Goal: Information Seeking & Learning: Learn about a topic

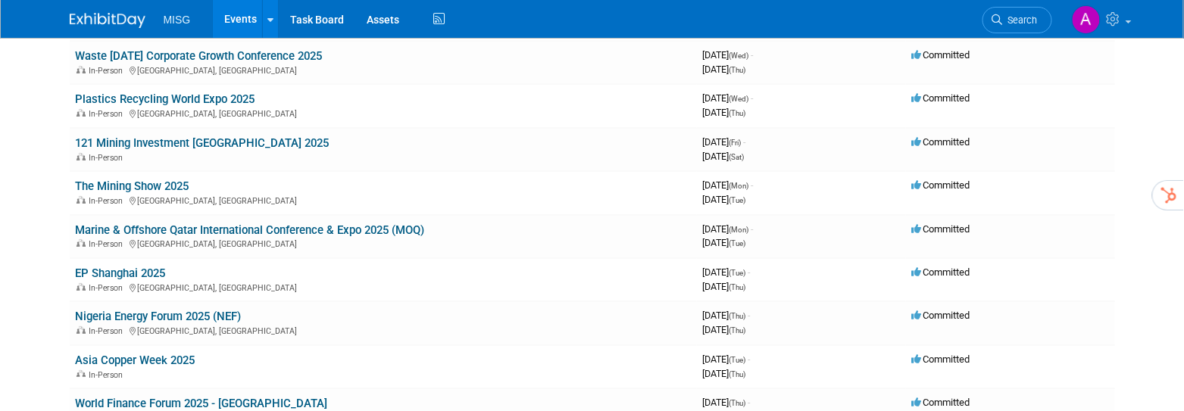
scroll to position [1779, 0]
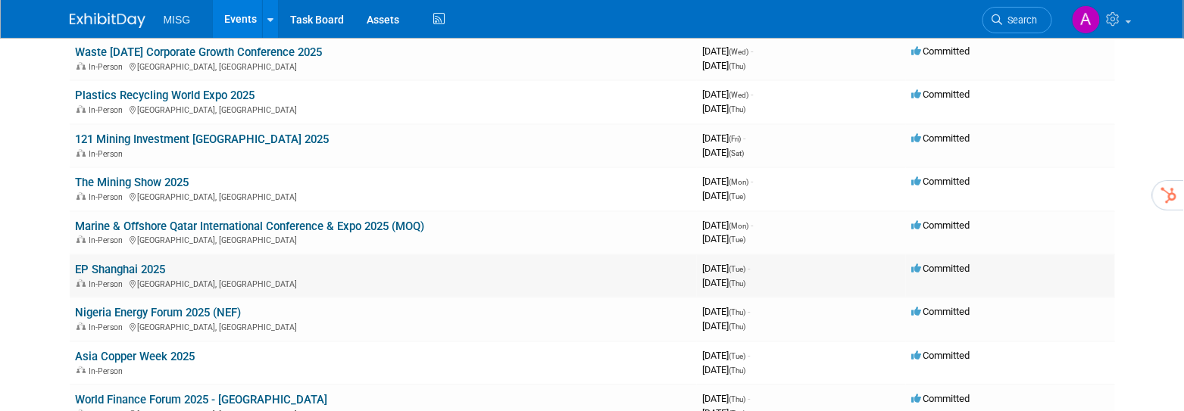
click at [141, 263] on link "EP Shanghai 2025" at bounding box center [121, 270] width 90 height 14
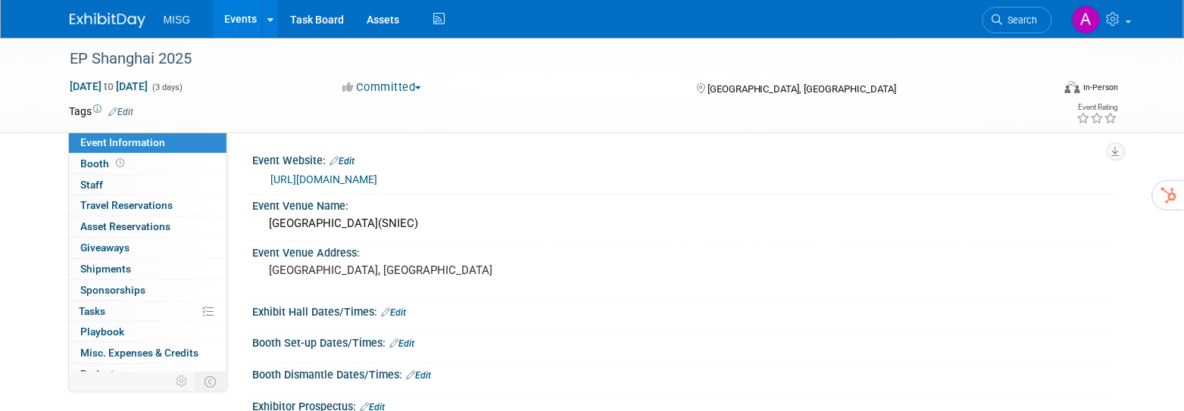
click at [340, 182] on link "https://www.epchinashow.com/EP/idx/eng" at bounding box center [324, 179] width 107 height 12
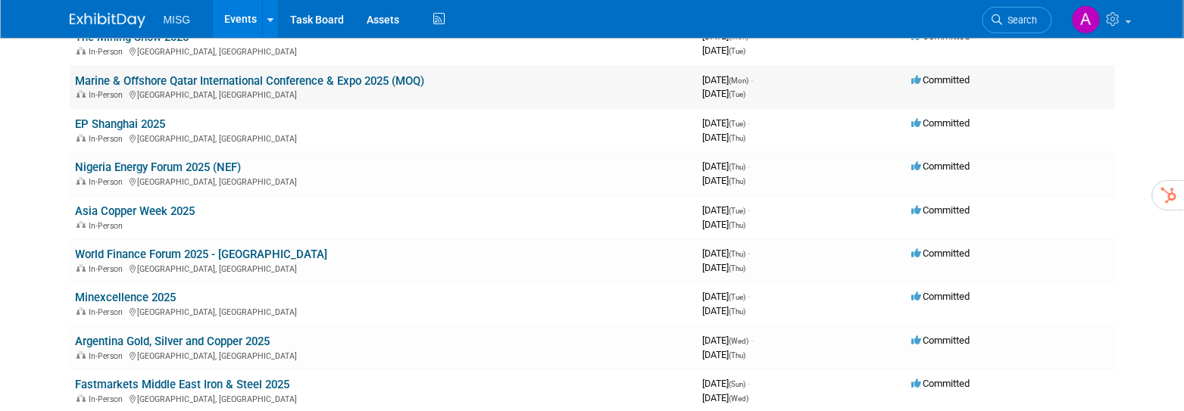
scroll to position [1924, 0]
click at [186, 205] on link "Asia Copper Week 2025" at bounding box center [136, 212] width 120 height 14
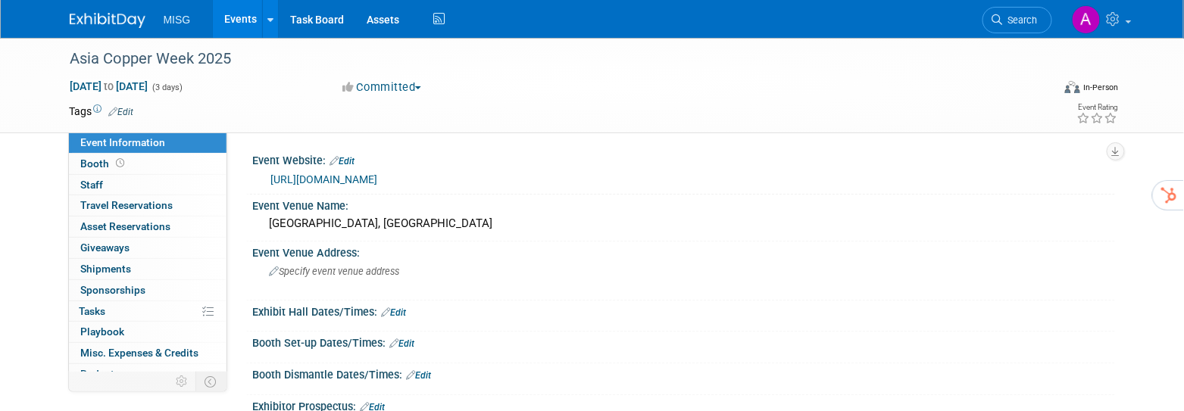
click at [353, 178] on link "https://asiacopperweek.com/" at bounding box center [324, 179] width 107 height 12
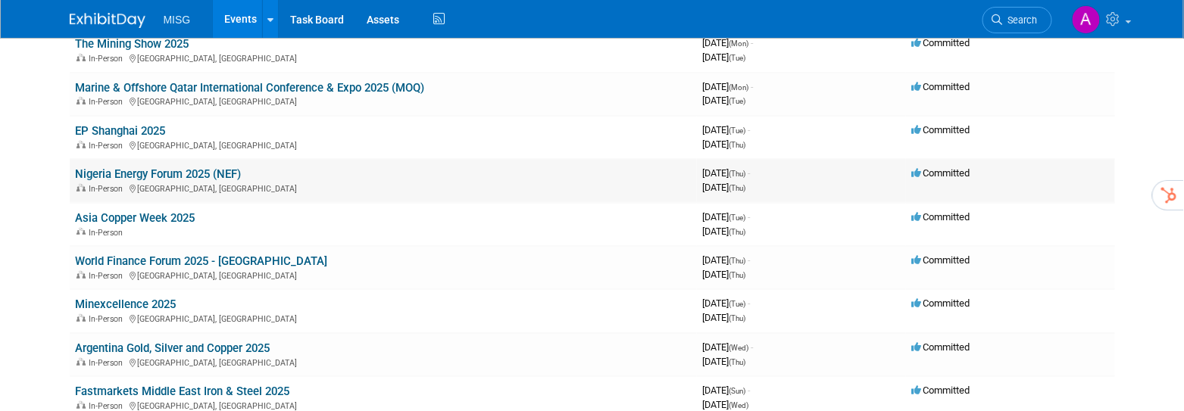
scroll to position [1922, 0]
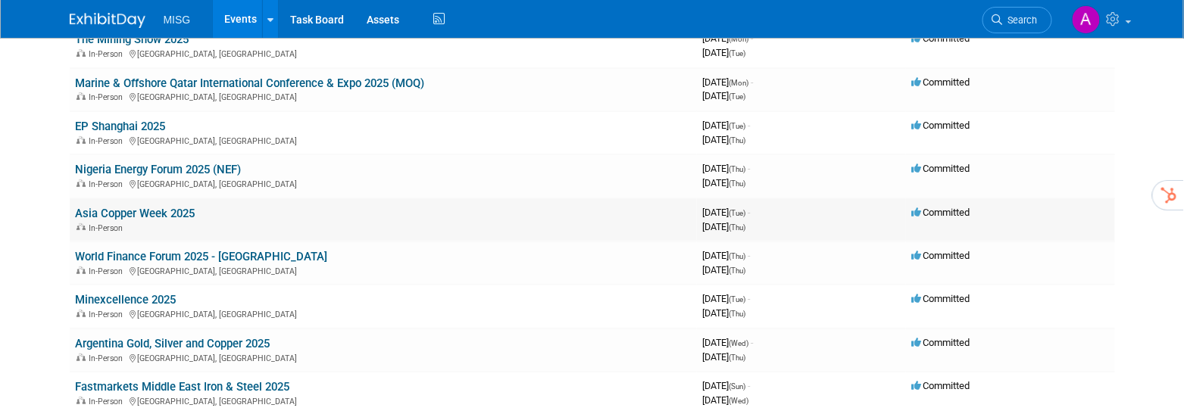
click at [144, 207] on link "Asia Copper Week 2025" at bounding box center [136, 214] width 120 height 14
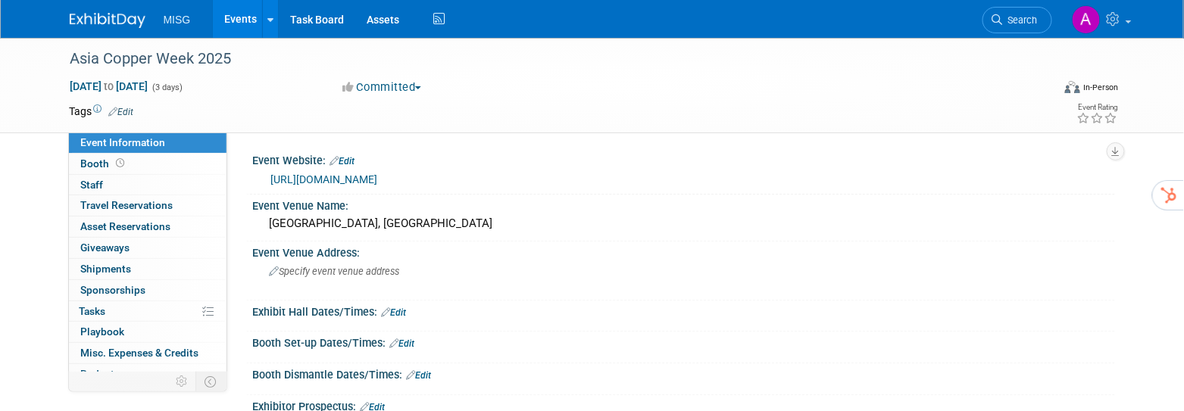
click at [363, 178] on link "https://asiacopperweek.com/" at bounding box center [324, 179] width 107 height 12
click at [240, 20] on link "Events" at bounding box center [240, 19] width 55 height 38
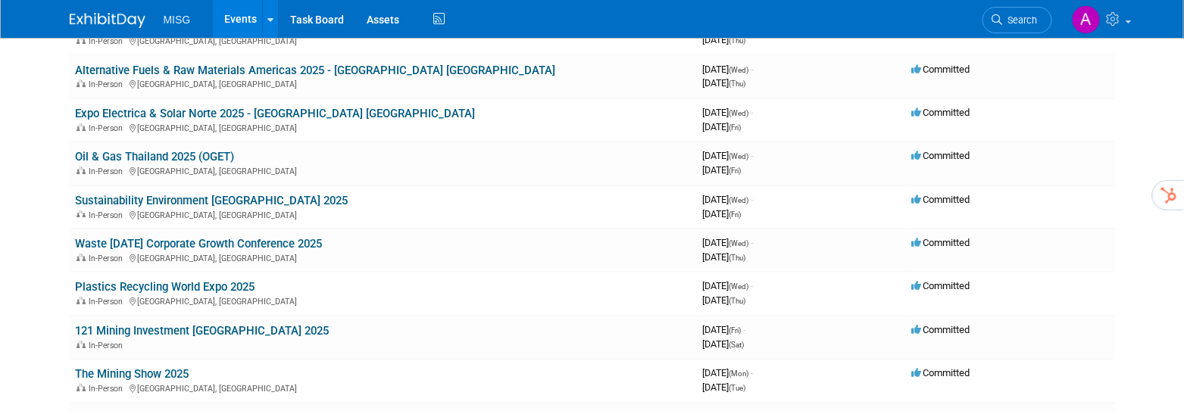
scroll to position [1591, 0]
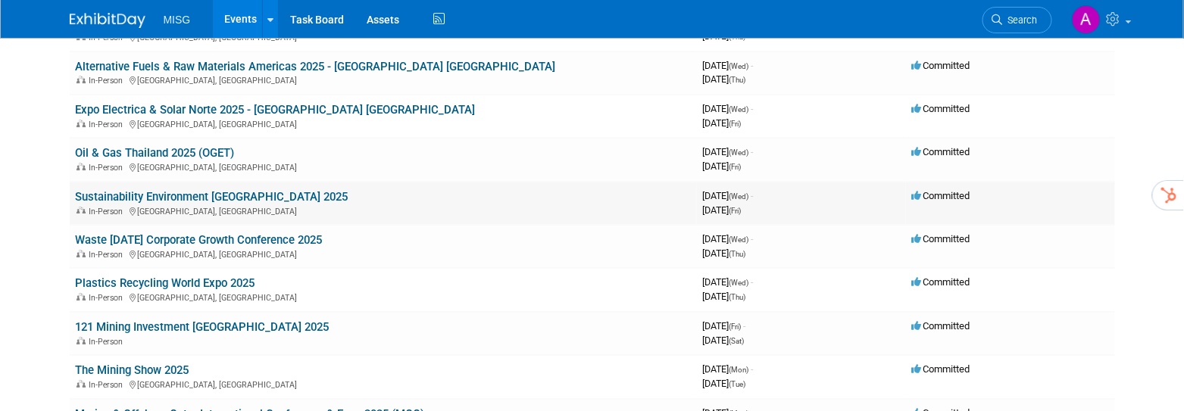
click at [204, 190] on link "Sustainability Environment [GEOGRAPHIC_DATA] 2025" at bounding box center [212, 197] width 273 height 14
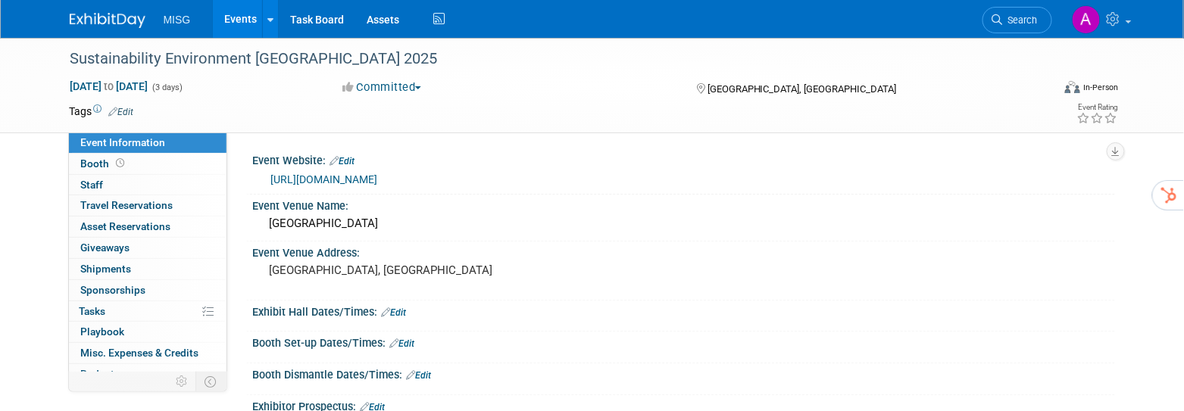
click at [312, 181] on link "https://sustainabilityenvironmentasia.com/" at bounding box center [324, 179] width 107 height 12
click at [361, 180] on link "https://sustainabilityenvironmentasia.com/" at bounding box center [324, 179] width 107 height 12
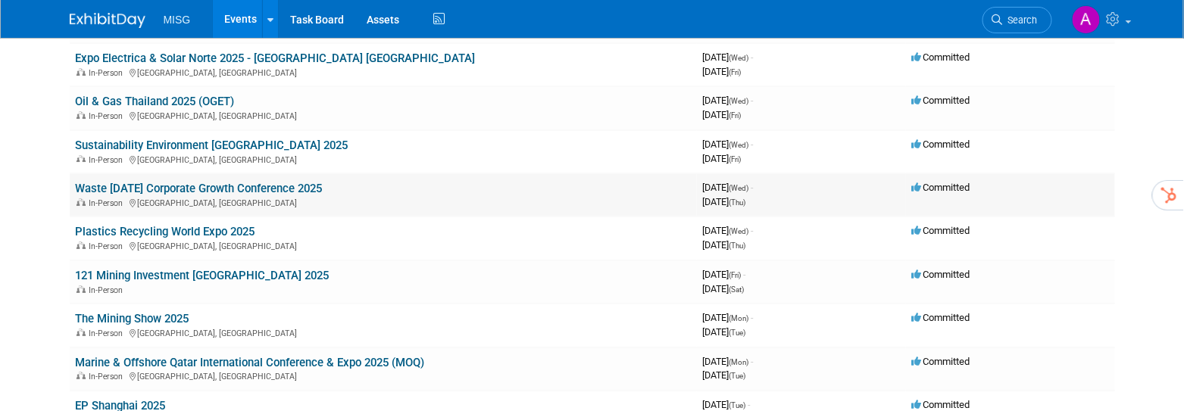
scroll to position [1643, 0]
click at [258, 180] on link "Waste [DATE] Corporate Growth Conference 2025" at bounding box center [199, 187] width 247 height 14
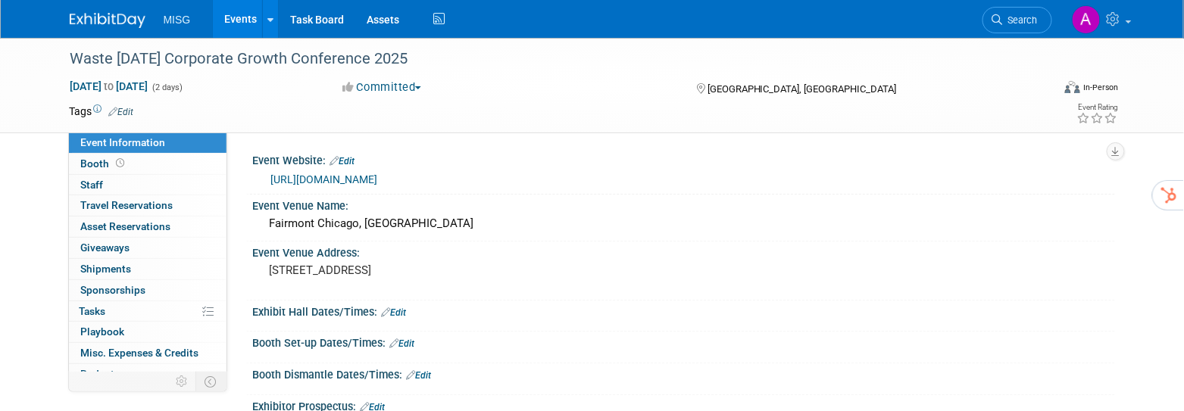
click at [321, 183] on link "https://www.wastetodayevents.com/" at bounding box center [324, 179] width 107 height 12
click at [242, 20] on link "Events" at bounding box center [240, 19] width 55 height 38
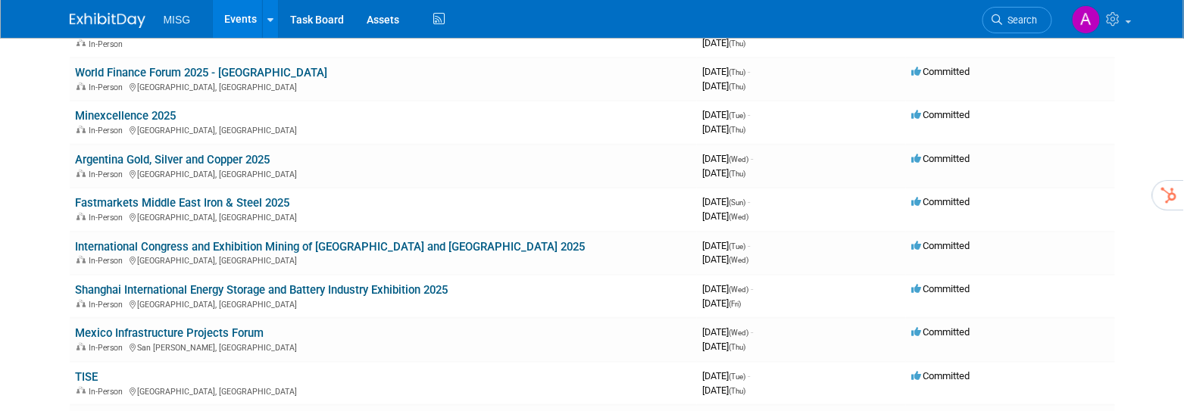
scroll to position [2114, 0]
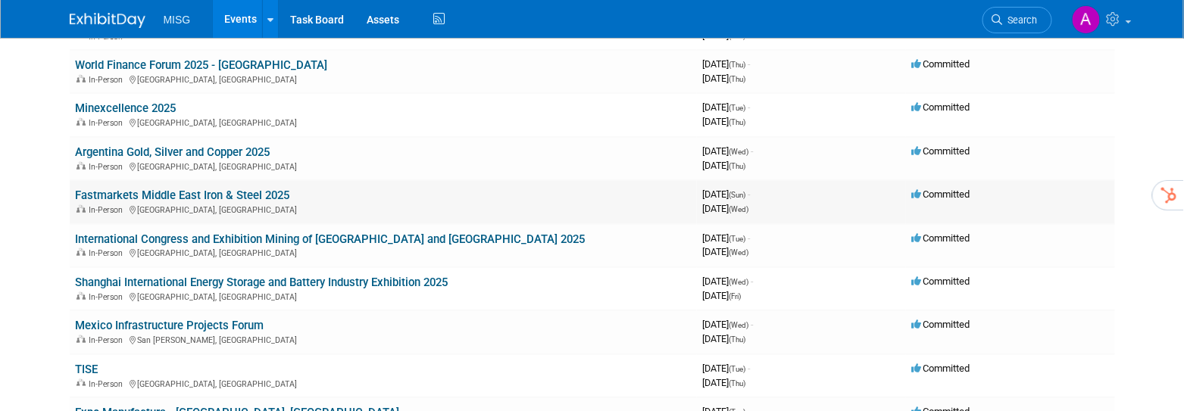
click at [210, 180] on td "Fastmarkets Middle East Iron & Steel 2025 In-Person Dubai, United Arab Emirates" at bounding box center [383, 201] width 627 height 43
click at [210, 189] on link "Fastmarkets Middle East Iron & Steel 2025" at bounding box center [183, 196] width 214 height 14
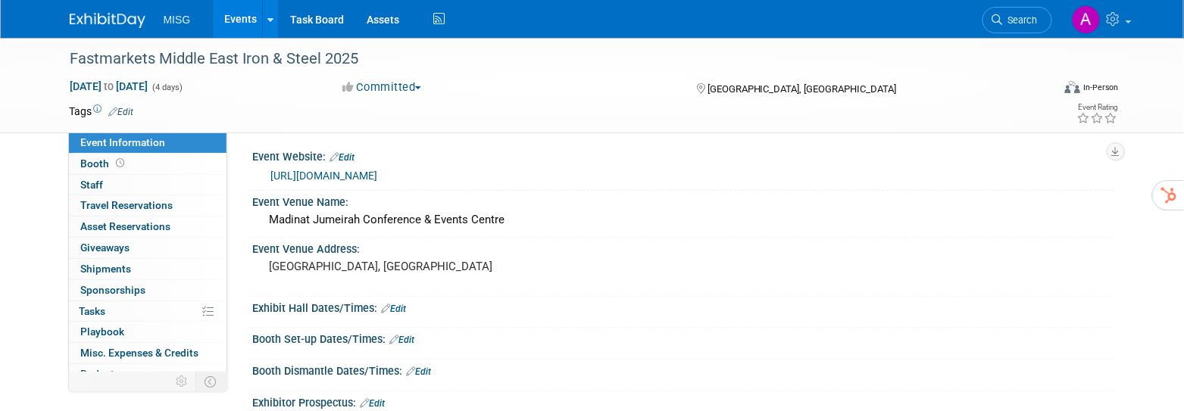
scroll to position [5, 0]
click at [301, 171] on link "https://www.fastmarkets.com/events/middle-east-iron-steel/" at bounding box center [324, 174] width 107 height 12
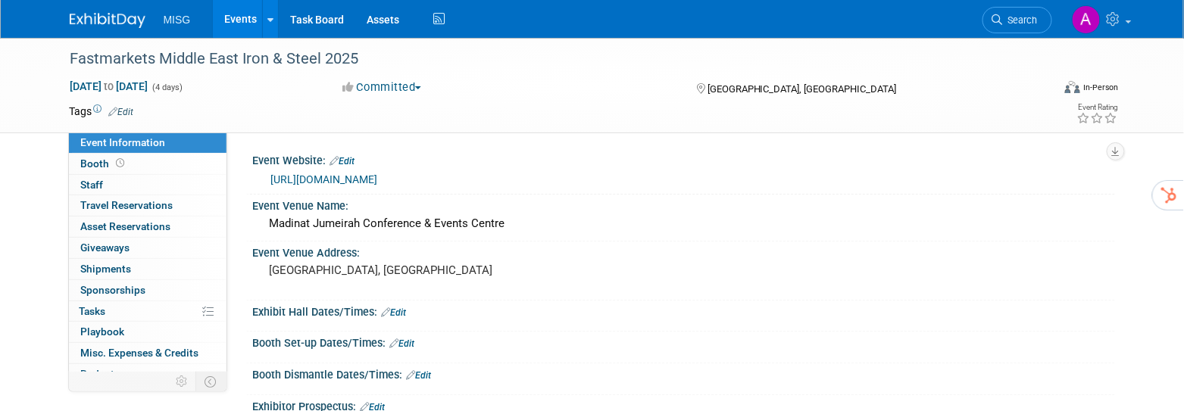
click at [241, 22] on link "Events" at bounding box center [240, 19] width 55 height 38
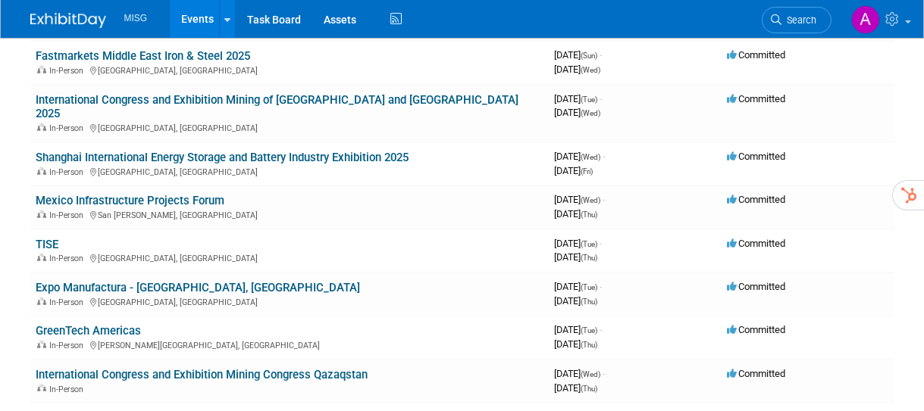
scroll to position [2258, 0]
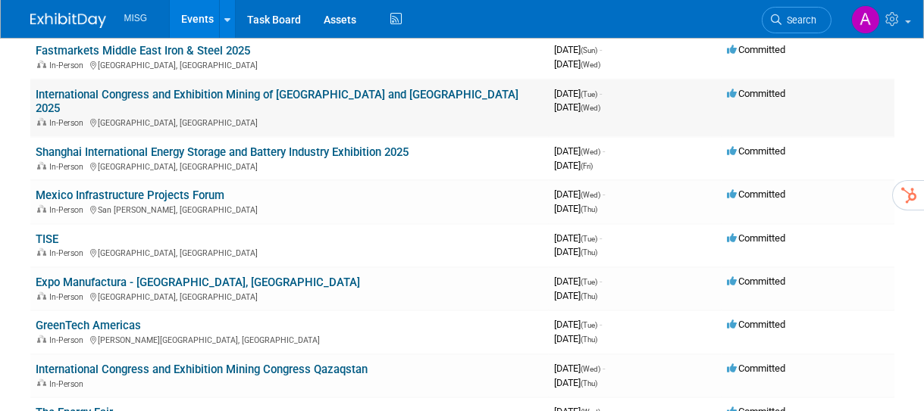
click at [313, 88] on link "International Congress and Exhibition Mining of [GEOGRAPHIC_DATA] and [GEOGRAPH…" at bounding box center [277, 102] width 483 height 28
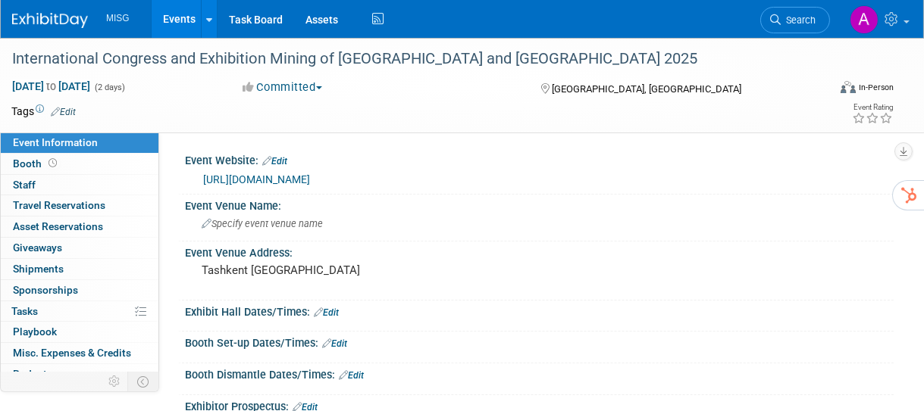
click at [269, 176] on link "[URL][DOMAIN_NAME]" at bounding box center [256, 179] width 107 height 12
